Goal: Task Accomplishment & Management: Complete application form

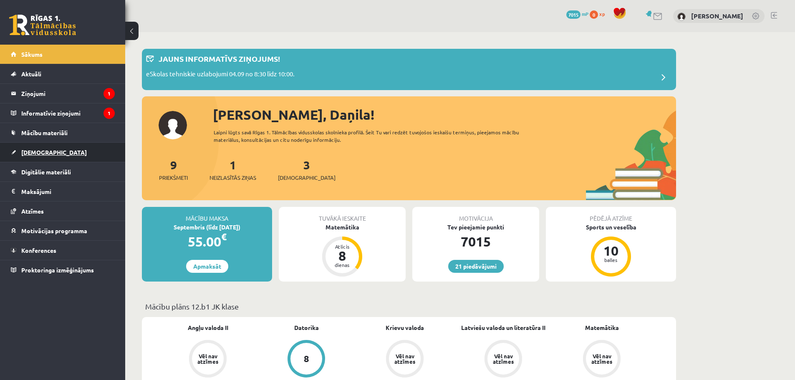
click at [35, 152] on span "[DEMOGRAPHIC_DATA]" at bounding box center [53, 152] width 65 height 8
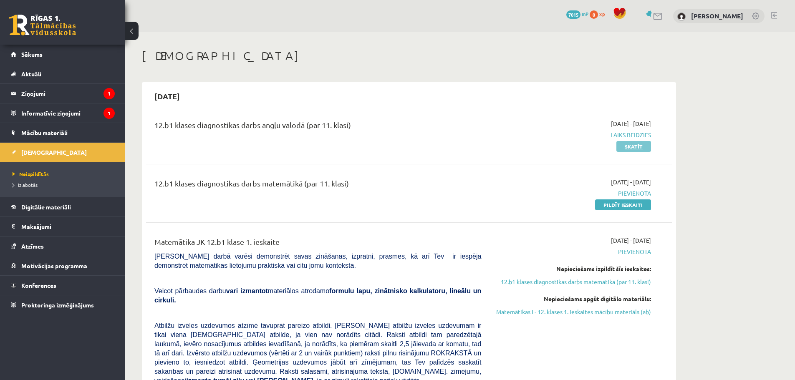
click at [632, 146] on link "Skatīt" at bounding box center [633, 146] width 35 height 11
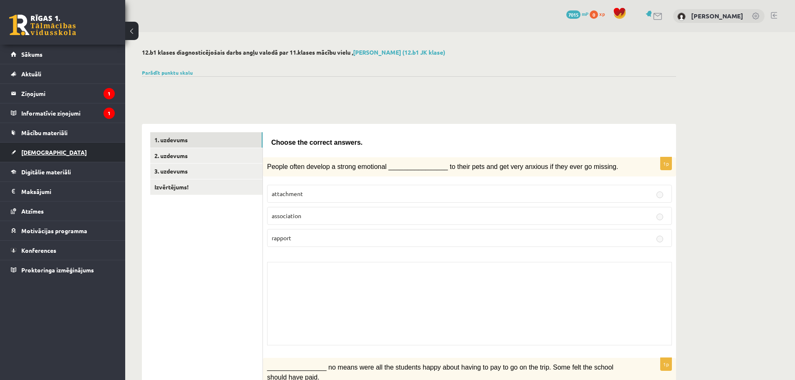
click at [32, 151] on span "[DEMOGRAPHIC_DATA]" at bounding box center [53, 152] width 65 height 8
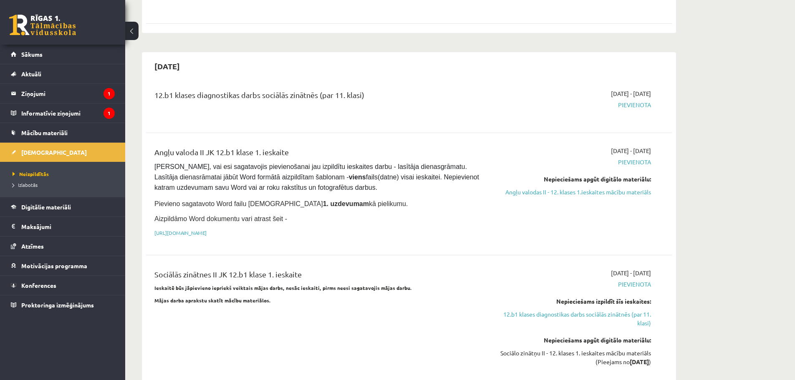
scroll to position [542, 0]
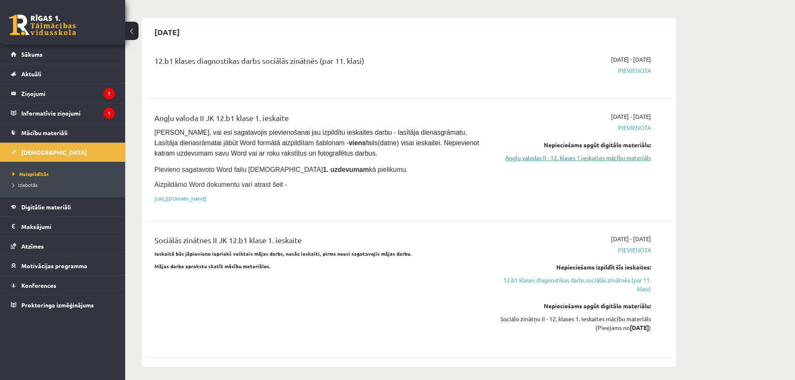
click at [641, 153] on link "Angļu valodas II - 12. klases 1.ieskaites mācību materiāls" at bounding box center [571, 157] width 157 height 9
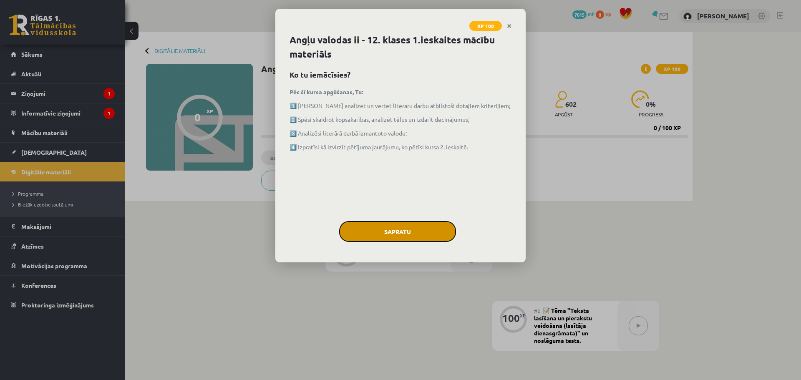
click at [395, 232] on button "Sapratu" at bounding box center [397, 231] width 117 height 21
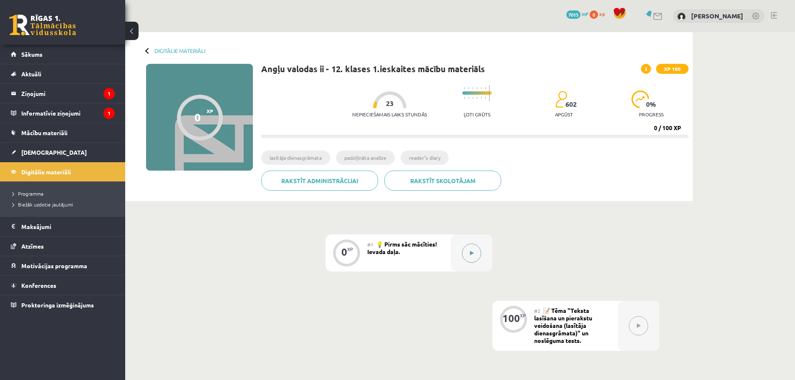
click at [472, 253] on icon at bounding box center [472, 253] width 4 height 5
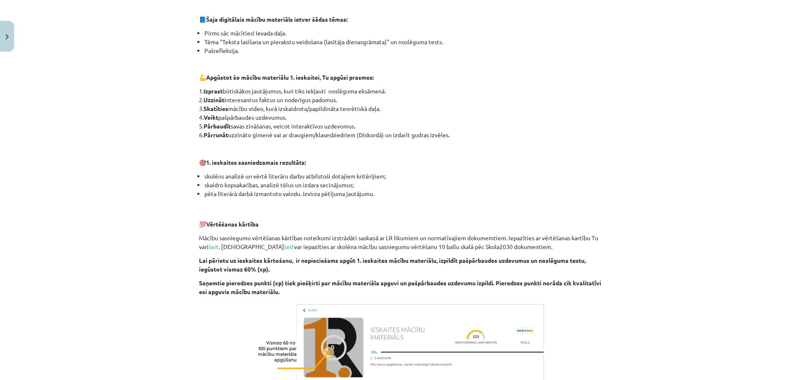
scroll to position [498, 0]
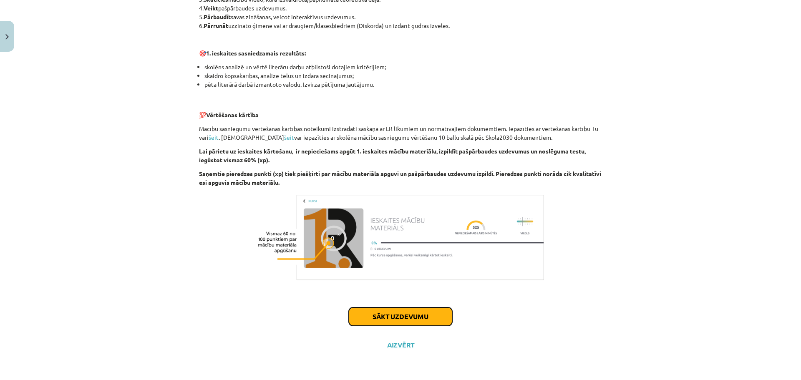
click at [370, 312] on button "Sākt uzdevumu" at bounding box center [400, 316] width 103 height 18
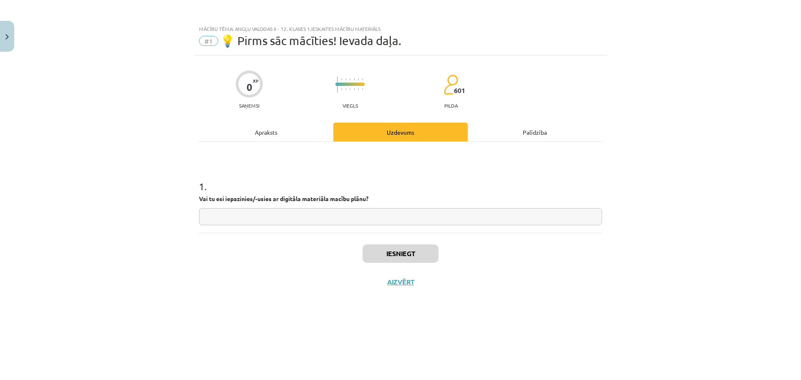
scroll to position [0, 0]
click at [254, 212] on input "text" at bounding box center [400, 216] width 403 height 17
type input "**"
click at [386, 258] on button "Iesniegt" at bounding box center [400, 253] width 76 height 18
click at [408, 283] on button "Nākamā nodarbība" at bounding box center [401, 287] width 82 height 19
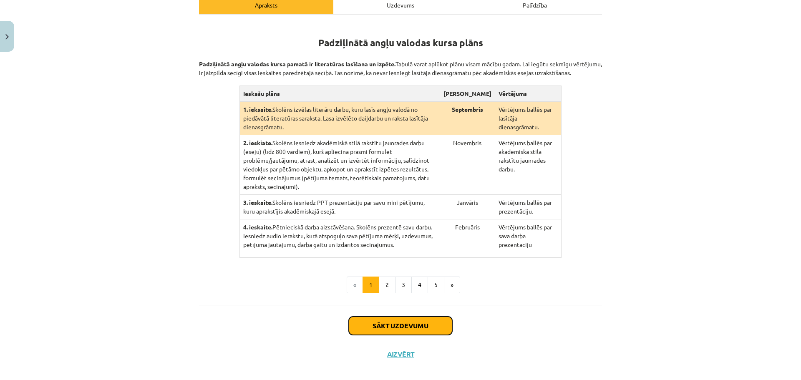
click at [420, 317] on button "Sākt uzdevumu" at bounding box center [400, 326] width 103 height 18
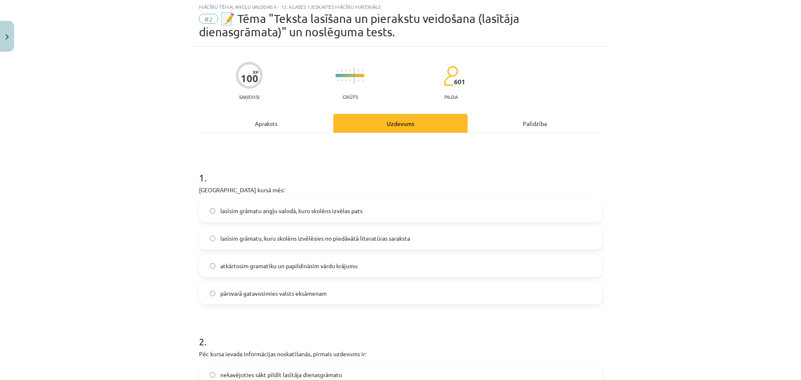
scroll to position [21, 0]
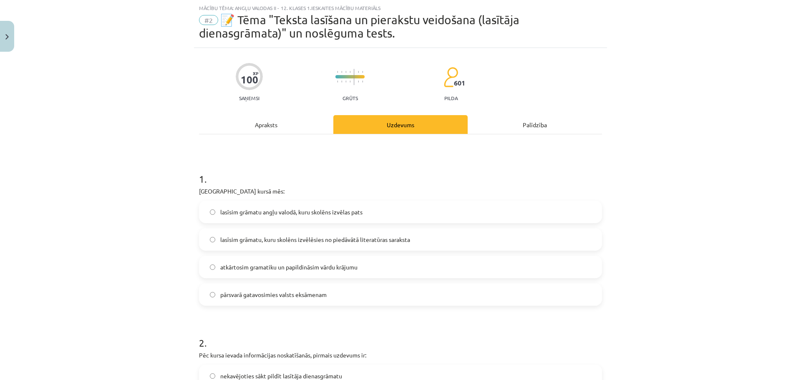
click at [352, 239] on span "lasīsim grāmatu, kuru skolēns izvēlēsies no piedāvātā literatūras saraksta" at bounding box center [315, 239] width 190 height 9
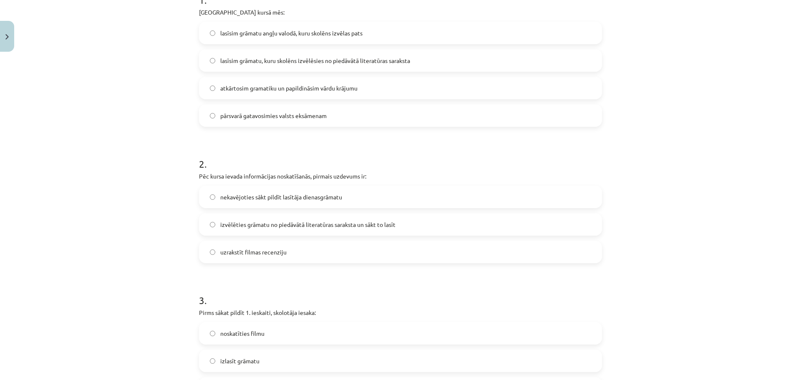
scroll to position [206, 0]
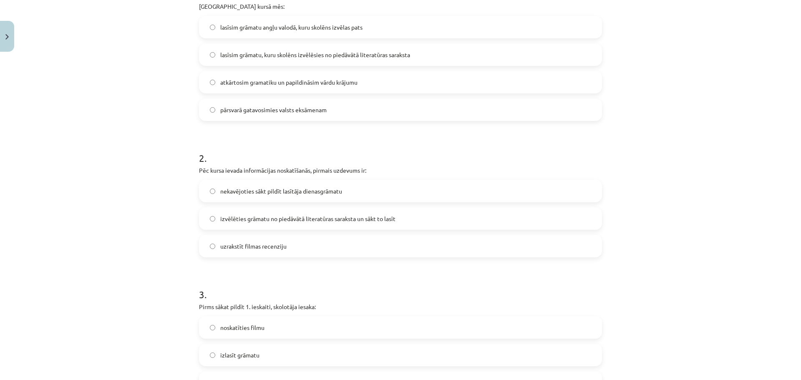
click at [308, 213] on label "izvēlēties grāmatu no piedāvātā literatūras saraksta un sākt to lasīt" at bounding box center [400, 218] width 401 height 21
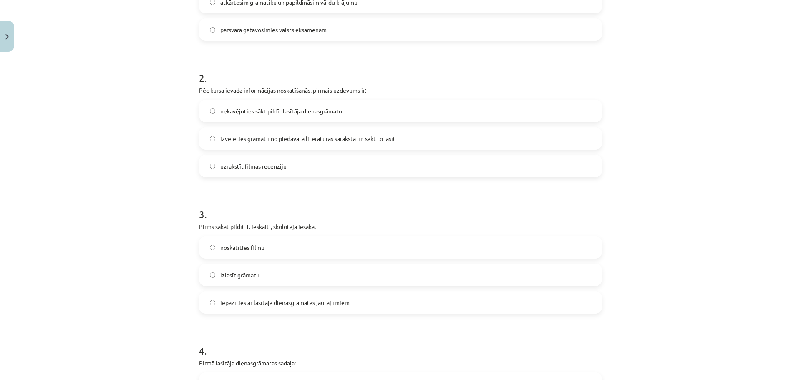
scroll to position [351, 0]
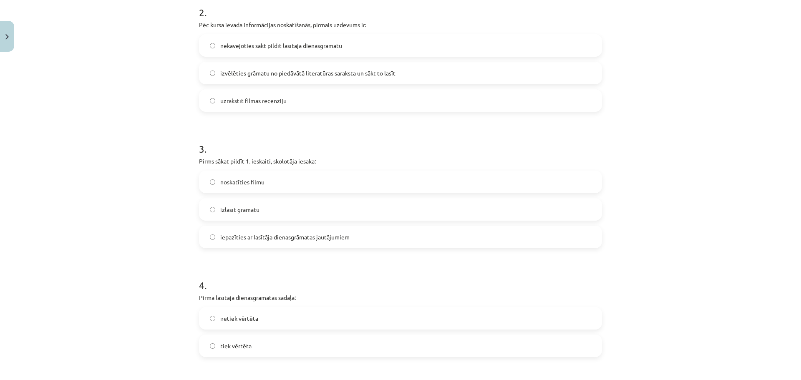
click at [257, 236] on span "iepazīties ar lasītāja dienasgrāmatas jautājumiem" at bounding box center [284, 237] width 129 height 9
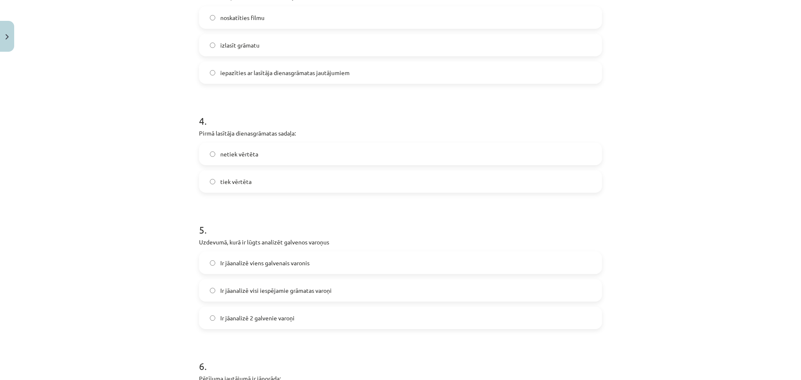
scroll to position [525, 0]
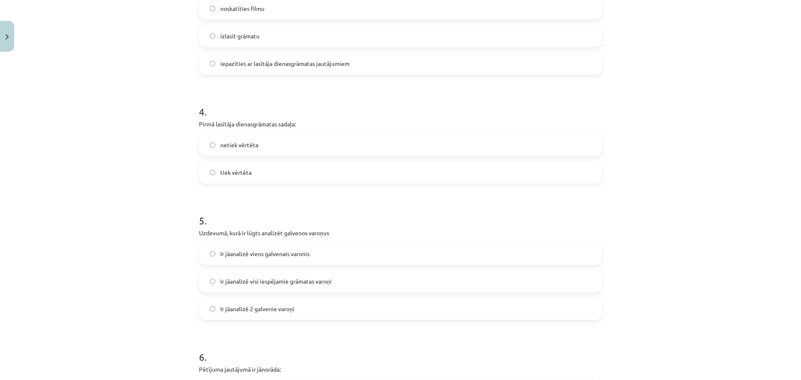
click at [248, 145] on span "netiek vērtēta" at bounding box center [239, 145] width 38 height 9
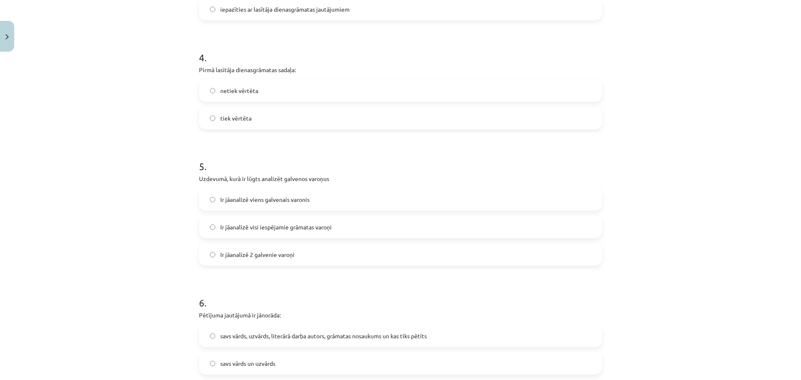
scroll to position [603, 0]
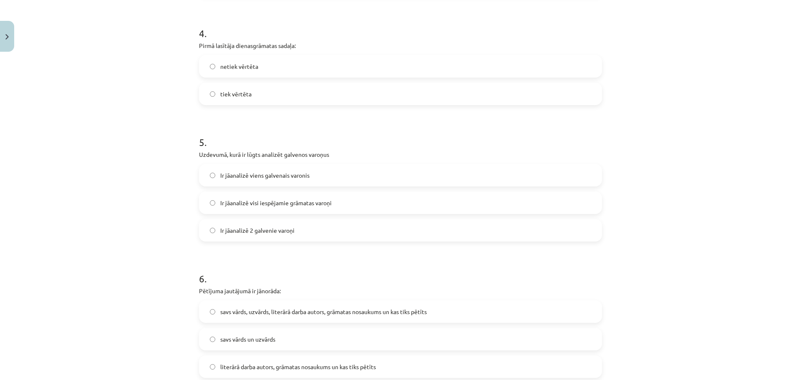
click at [244, 229] on span "Ir jāanalizē 2 galvenie varoņi" at bounding box center [257, 230] width 74 height 9
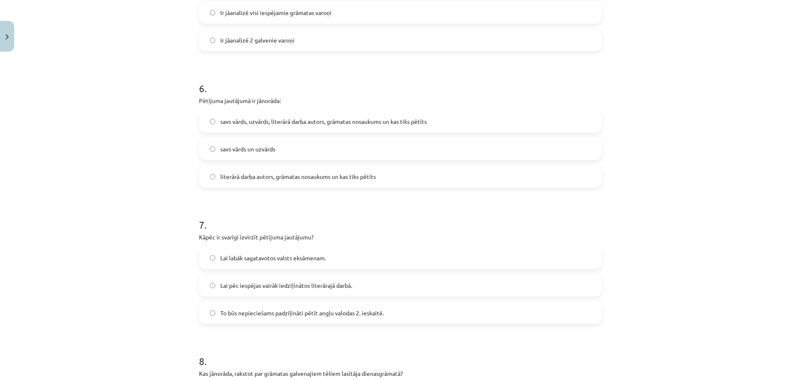
scroll to position [812, 0]
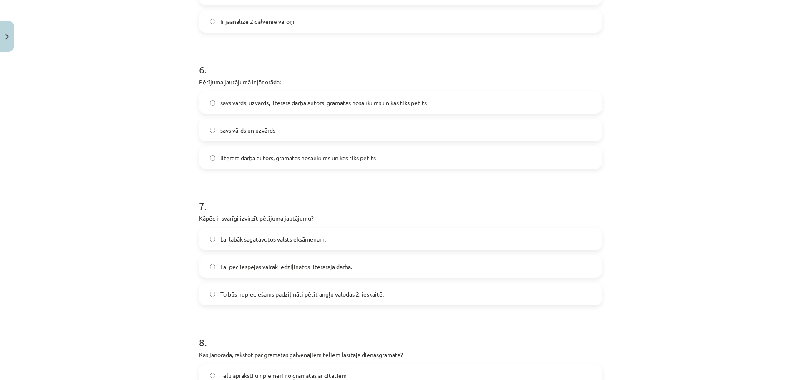
click at [266, 154] on span "literārā darba autors, grāmatas nosaukums un kas tiks pētīts" at bounding box center [298, 157] width 156 height 9
click at [249, 294] on span "To būs nepieciešams padziļināti pētīt angļu valodas 2. ieskaitē." at bounding box center [302, 294] width 164 height 9
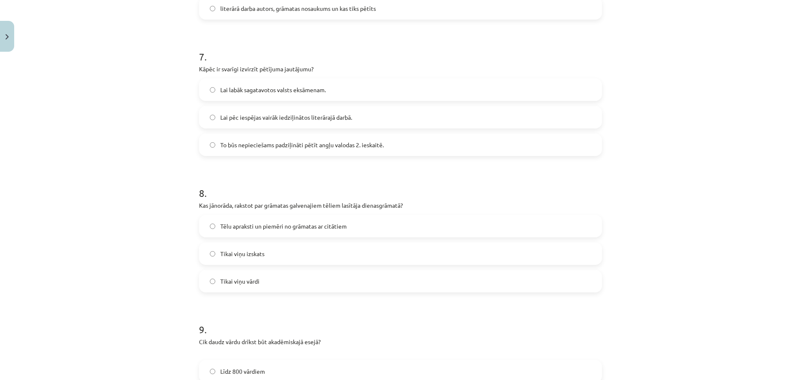
scroll to position [1002, 0]
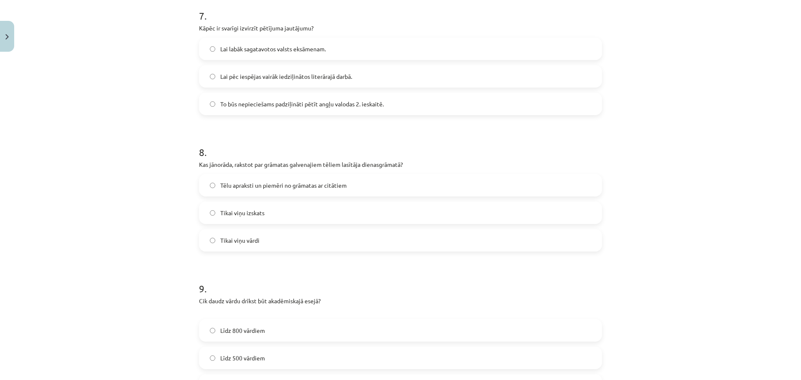
click at [309, 183] on span "Tēlu apraksti un piemēri no grāmatas ar citātiem" at bounding box center [283, 185] width 126 height 9
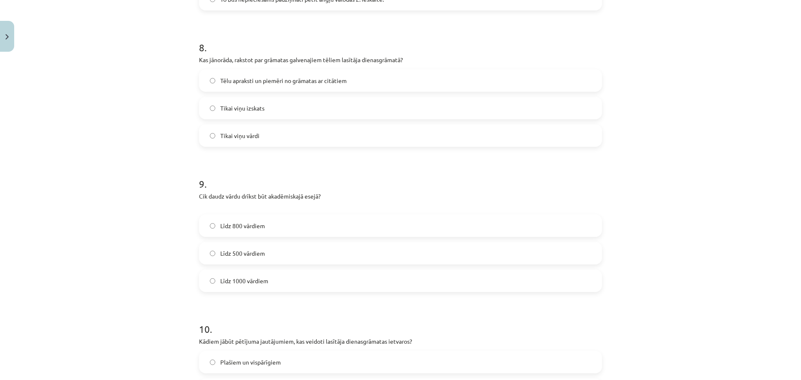
scroll to position [1144, 0]
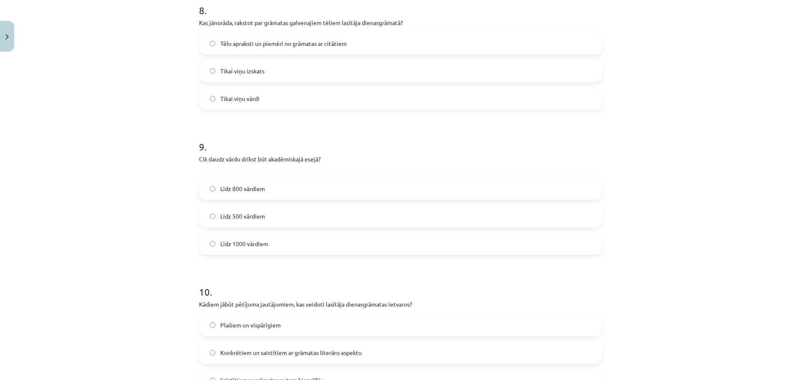
click at [247, 189] on span "Līdz 800 vārdiem" at bounding box center [242, 188] width 45 height 9
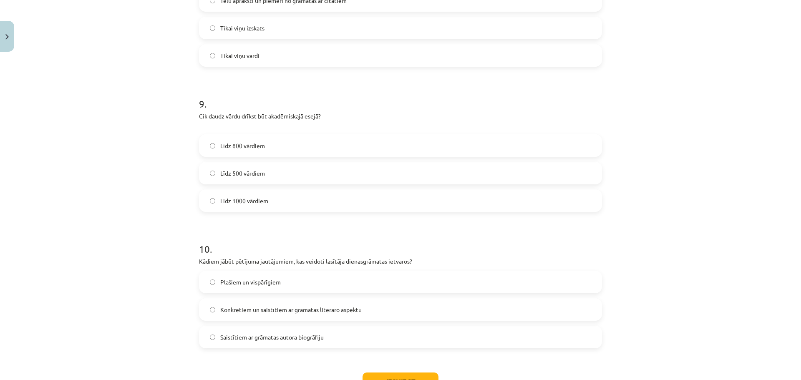
scroll to position [1202, 0]
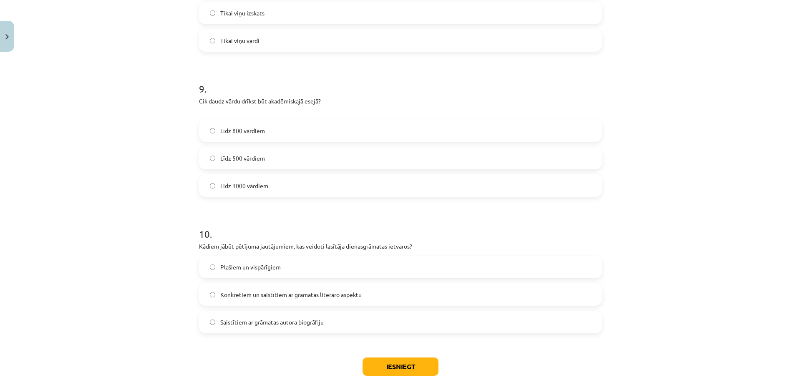
click at [309, 285] on label "Konkrētiem un saistītiem ar grāmatas literāro aspektu" at bounding box center [400, 294] width 401 height 21
click at [400, 366] on button "Iesniegt" at bounding box center [400, 366] width 76 height 18
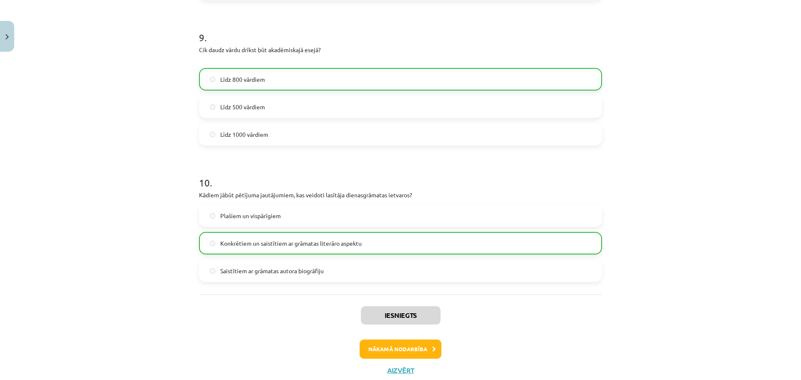
scroll to position [1274, 0]
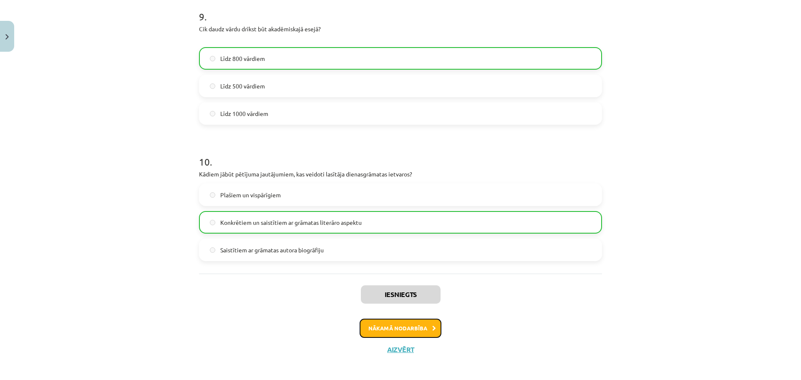
click at [419, 332] on button "Nākamā nodarbība" at bounding box center [401, 328] width 82 height 19
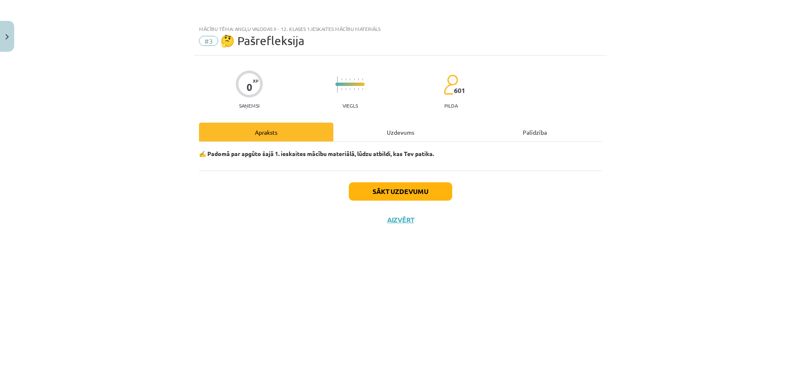
scroll to position [0, 0]
click at [410, 191] on button "Sākt uzdevumu" at bounding box center [400, 191] width 103 height 18
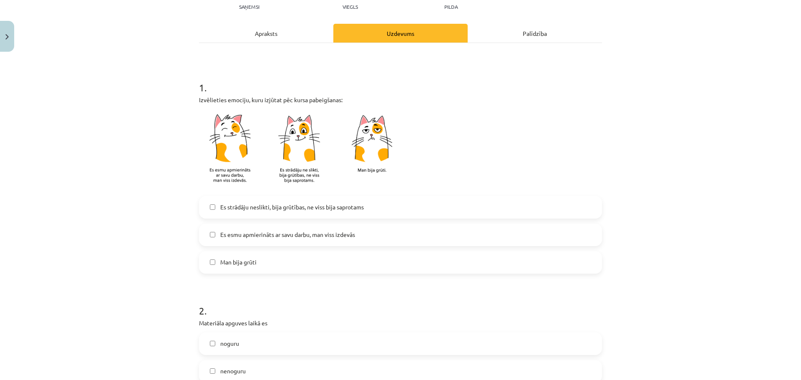
scroll to position [158, 0]
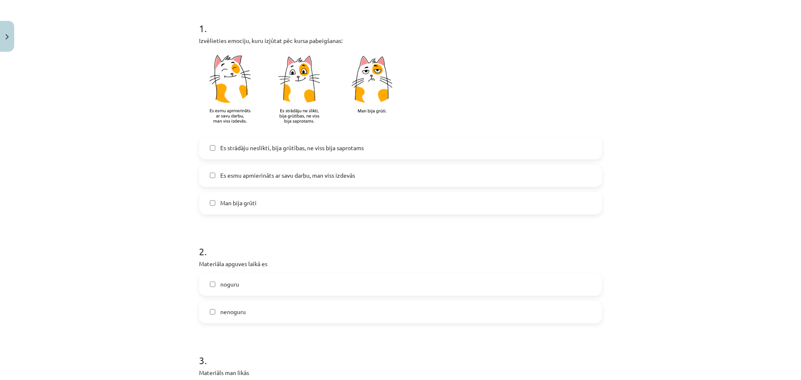
click at [343, 177] on span "Es esmu apmierināts ar savu darbu, man viss izdevās" at bounding box center [287, 175] width 135 height 9
click at [239, 315] on span "nenoguru" at bounding box center [232, 311] width 25 height 9
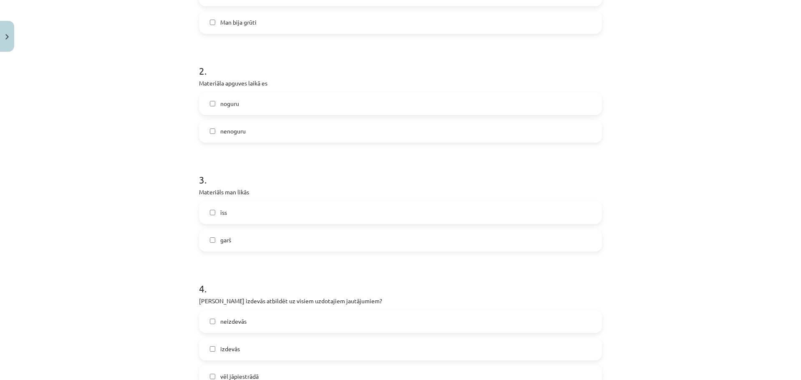
scroll to position [353, 0]
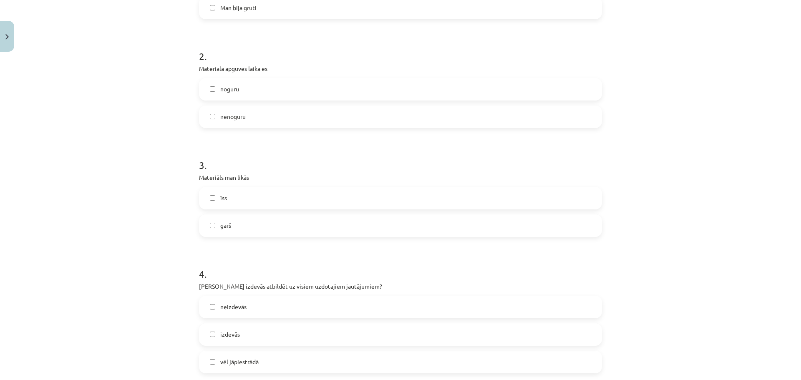
click at [241, 196] on label "īss" at bounding box center [400, 198] width 401 height 21
click at [245, 335] on label "izdevās" at bounding box center [400, 334] width 401 height 21
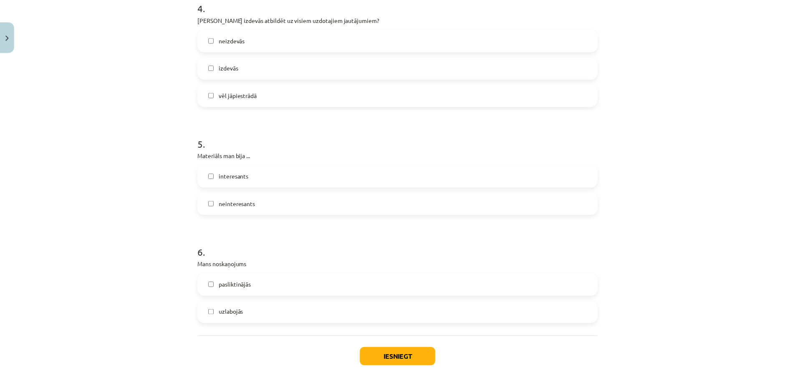
scroll to position [630, 0]
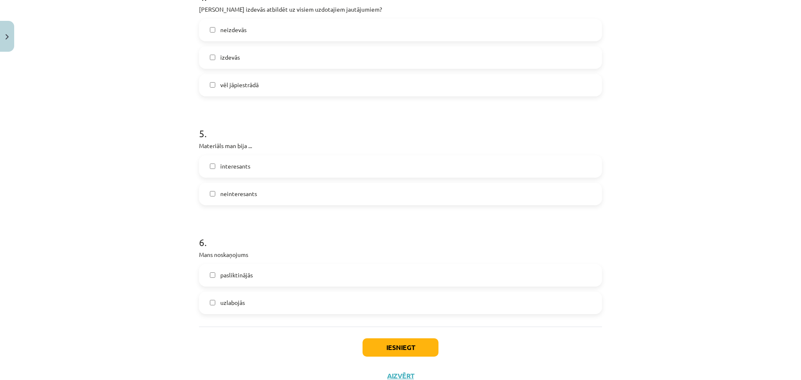
click at [249, 160] on label "interesants" at bounding box center [400, 166] width 401 height 21
click at [245, 304] on label "uzlabojās" at bounding box center [400, 302] width 401 height 21
click at [395, 343] on button "Iesniegt" at bounding box center [400, 347] width 76 height 18
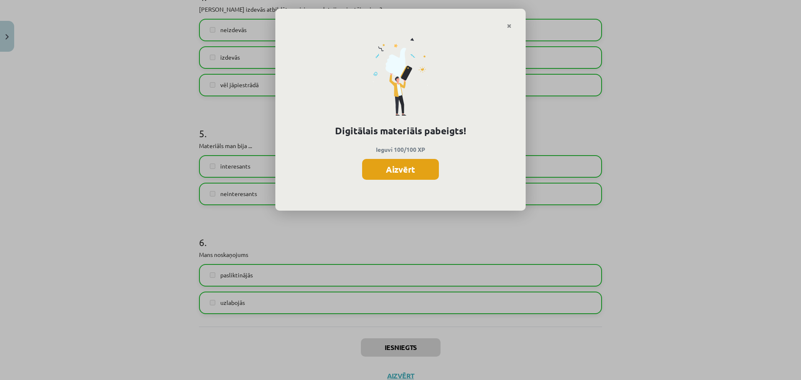
click at [411, 165] on button "Aizvērt" at bounding box center [400, 169] width 77 height 21
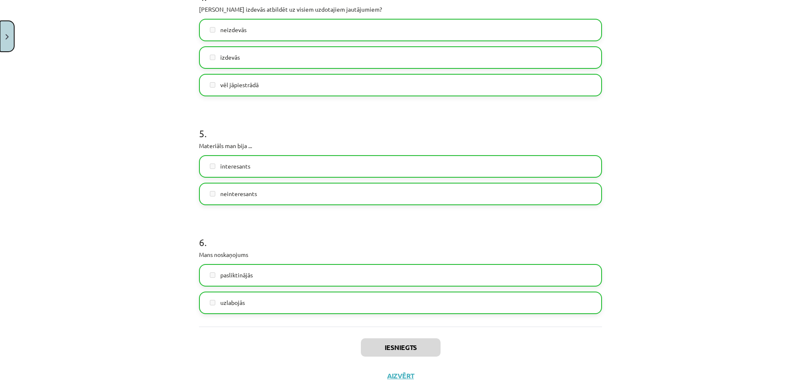
click at [8, 42] on button "Close" at bounding box center [7, 36] width 14 height 31
click at [39, 152] on div "Mācību tēma: Angļu valodas ii - 12. klases 1.ieskaites mācību materiāls #3 🤔 Pa…" at bounding box center [397, 190] width 795 height 380
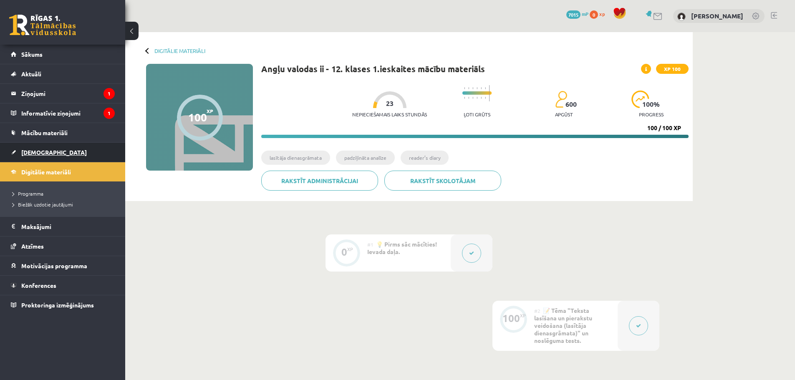
click at [37, 155] on span "[DEMOGRAPHIC_DATA]" at bounding box center [53, 152] width 65 height 8
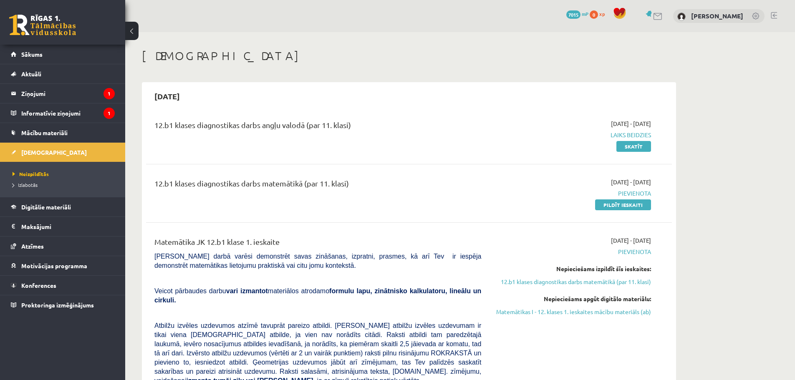
click at [772, 16] on link at bounding box center [773, 15] width 6 height 7
